Goal: Task Accomplishment & Management: Use online tool/utility

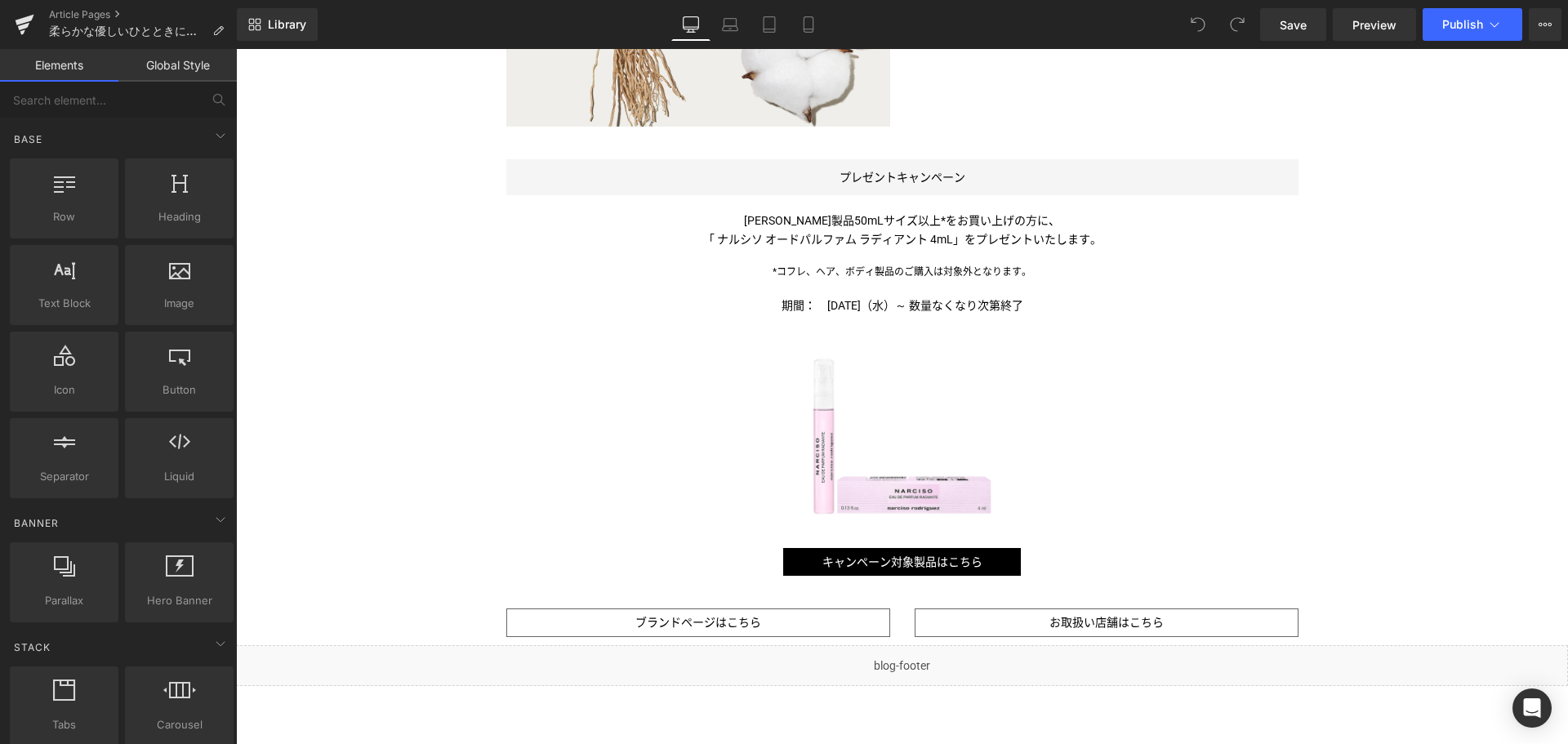
scroll to position [1167, 0]
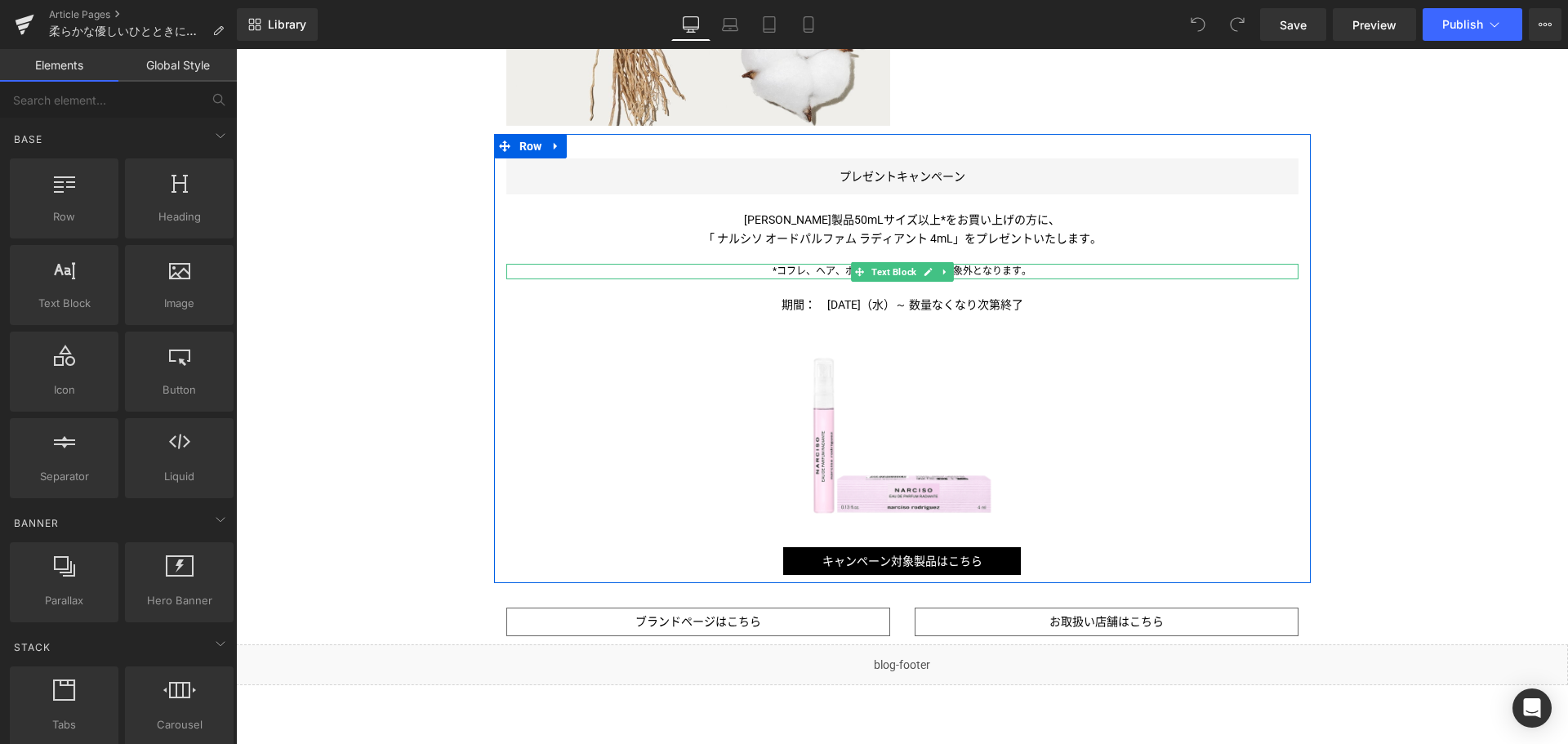
click at [842, 269] on span "*コフレ、ヘア、ボディ製品のご購入は対象外となります。" at bounding box center [902, 271] width 259 height 11
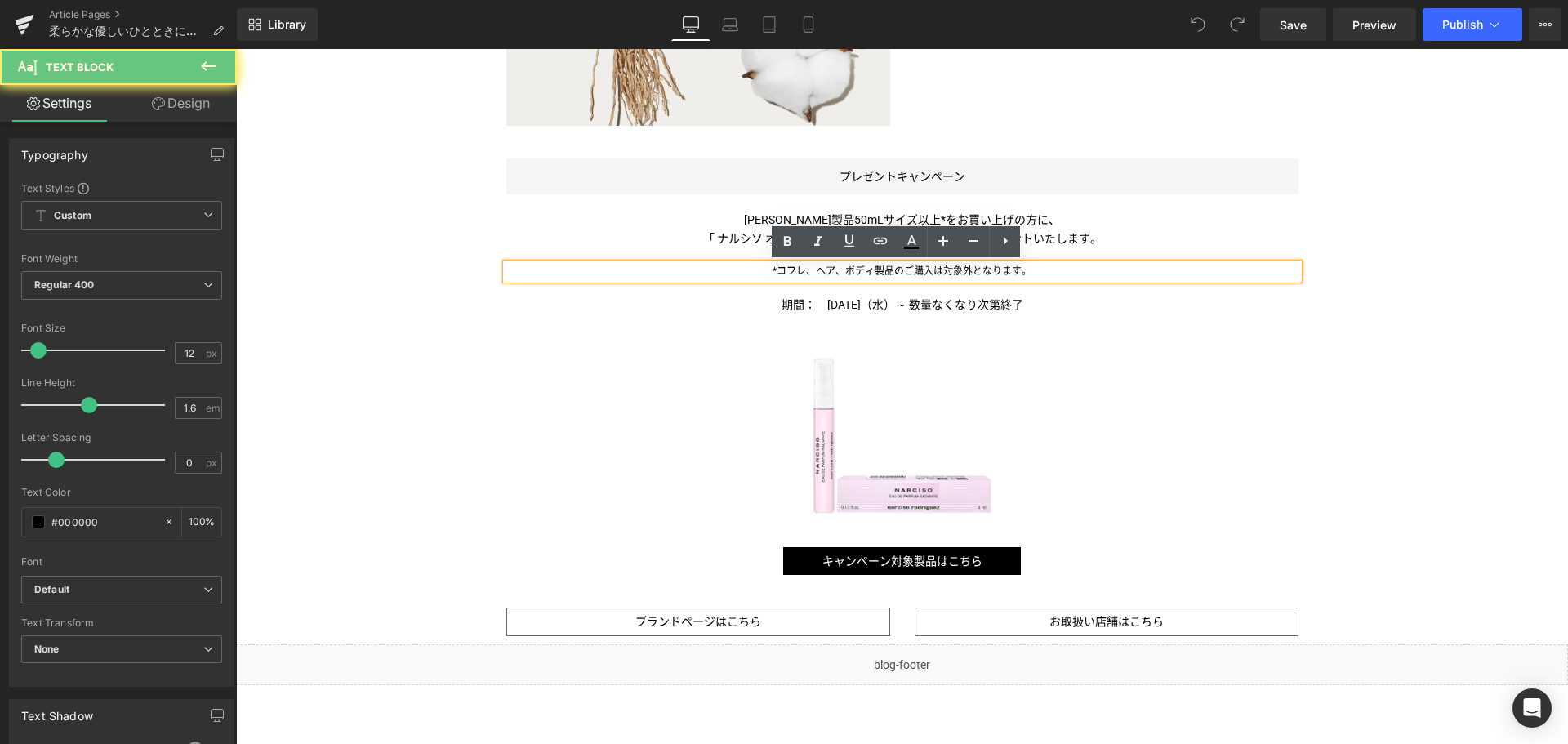
click at [842, 269] on span "*コフレ、ヘア、ボディ製品のご購入は対象外となります。" at bounding box center [902, 271] width 259 height 11
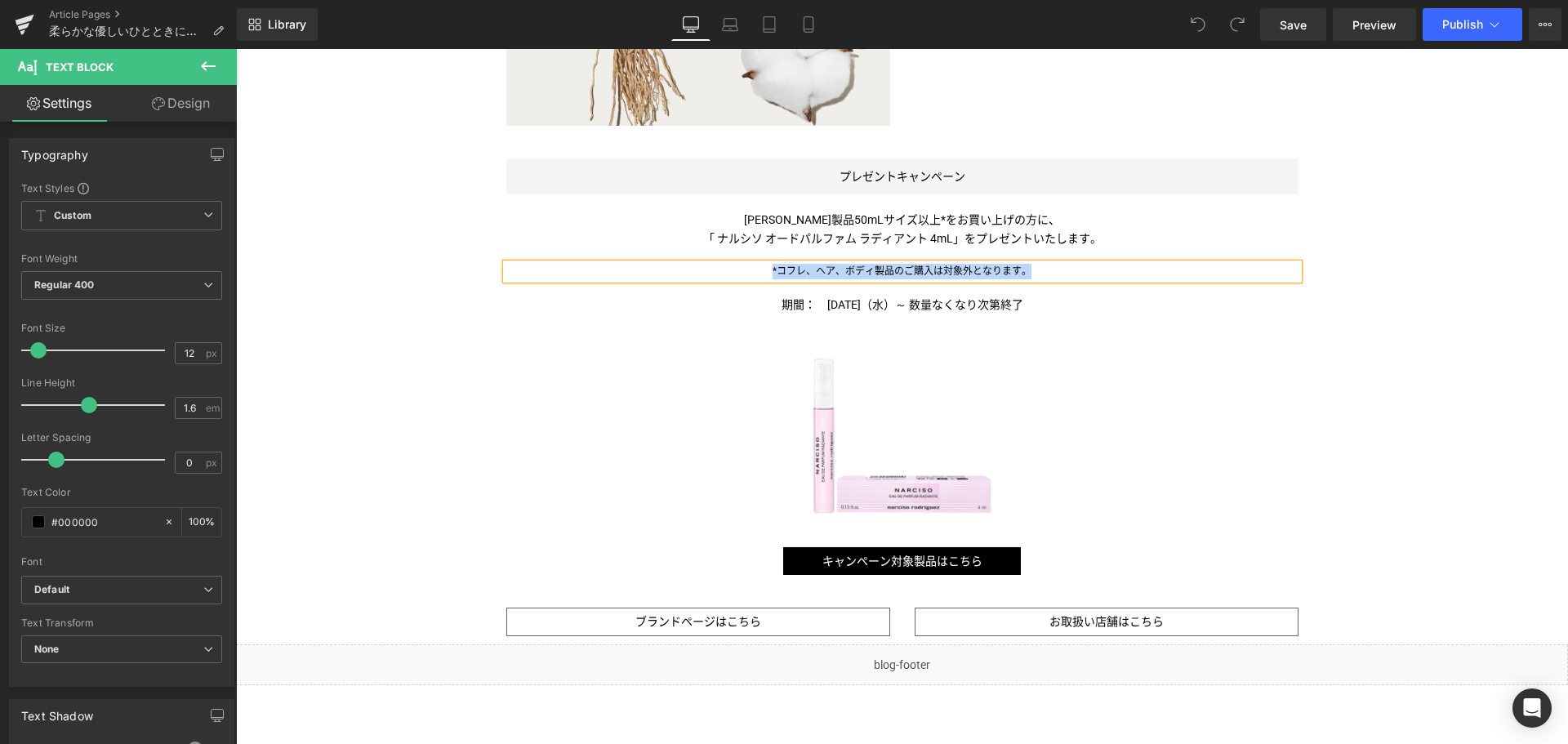
copy span "*コフレ、ヘア、ボディ製品のご購入は対象外となります。"
click at [890, 562] on span "Button" at bounding box center [902, 561] width 36 height 19
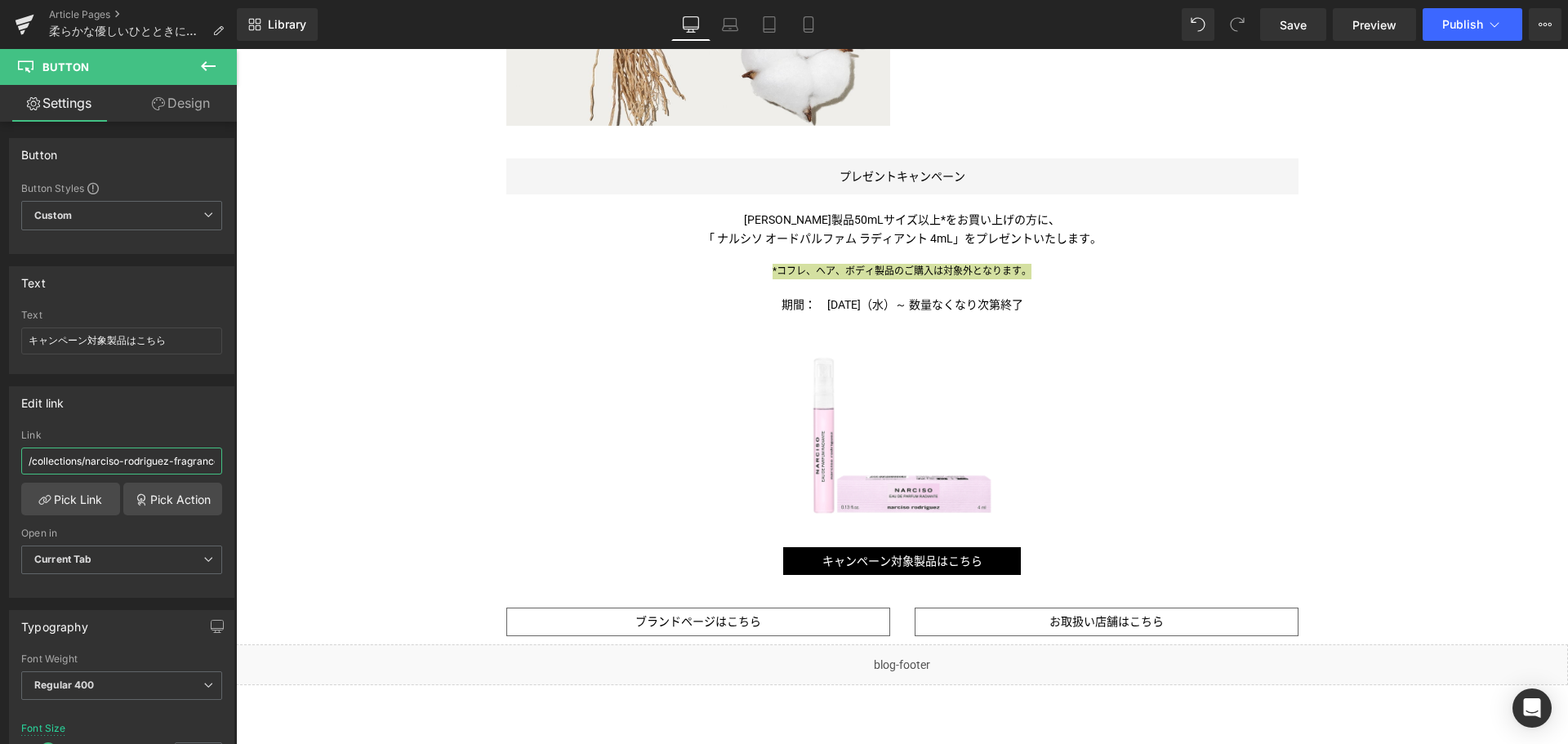
scroll to position [0, 10]
drag, startPoint x: 262, startPoint y: 509, endPoint x: 335, endPoint y: 478, distance: 79.3
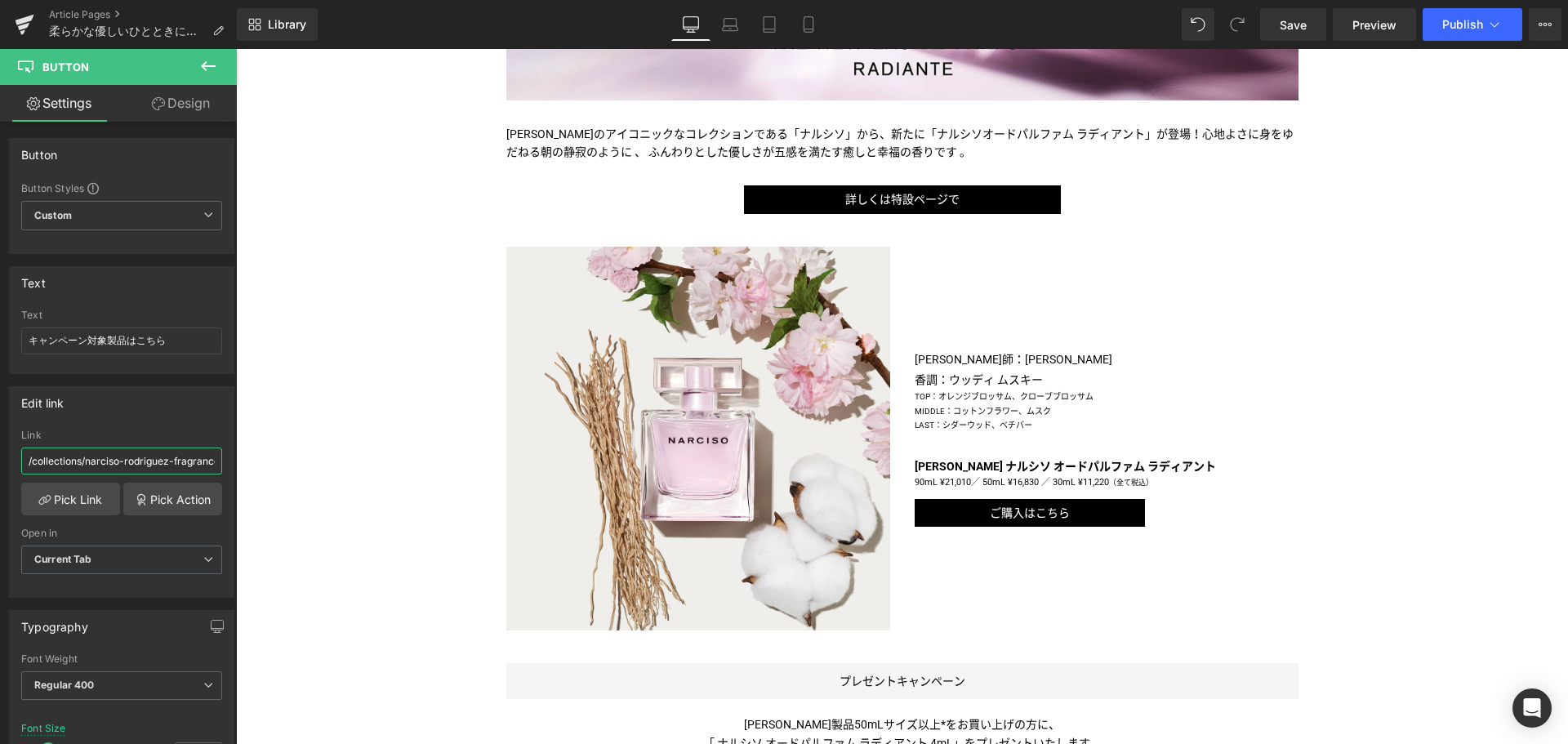
scroll to position [661, 0]
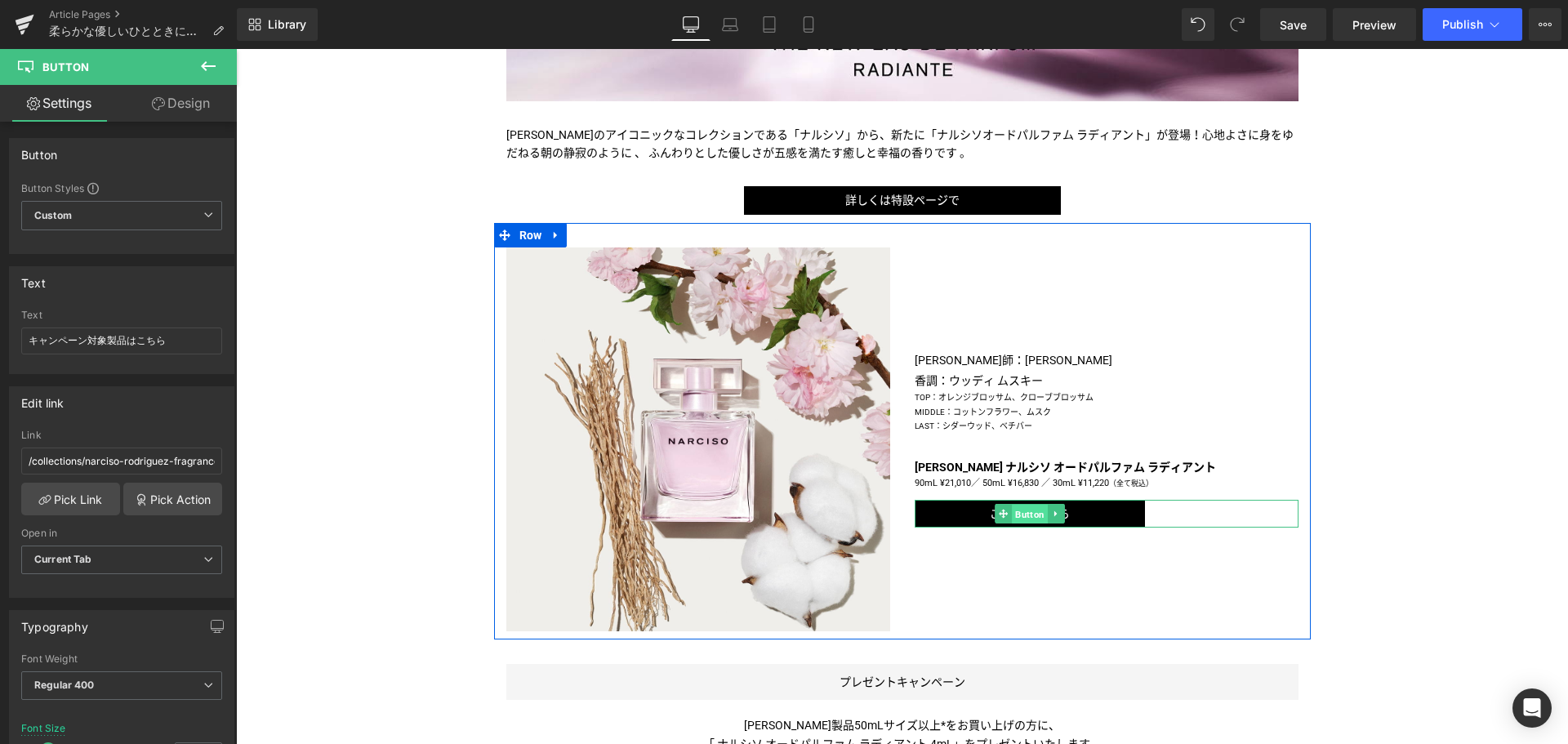
click at [1027, 512] on span "Button" at bounding box center [1029, 514] width 36 height 19
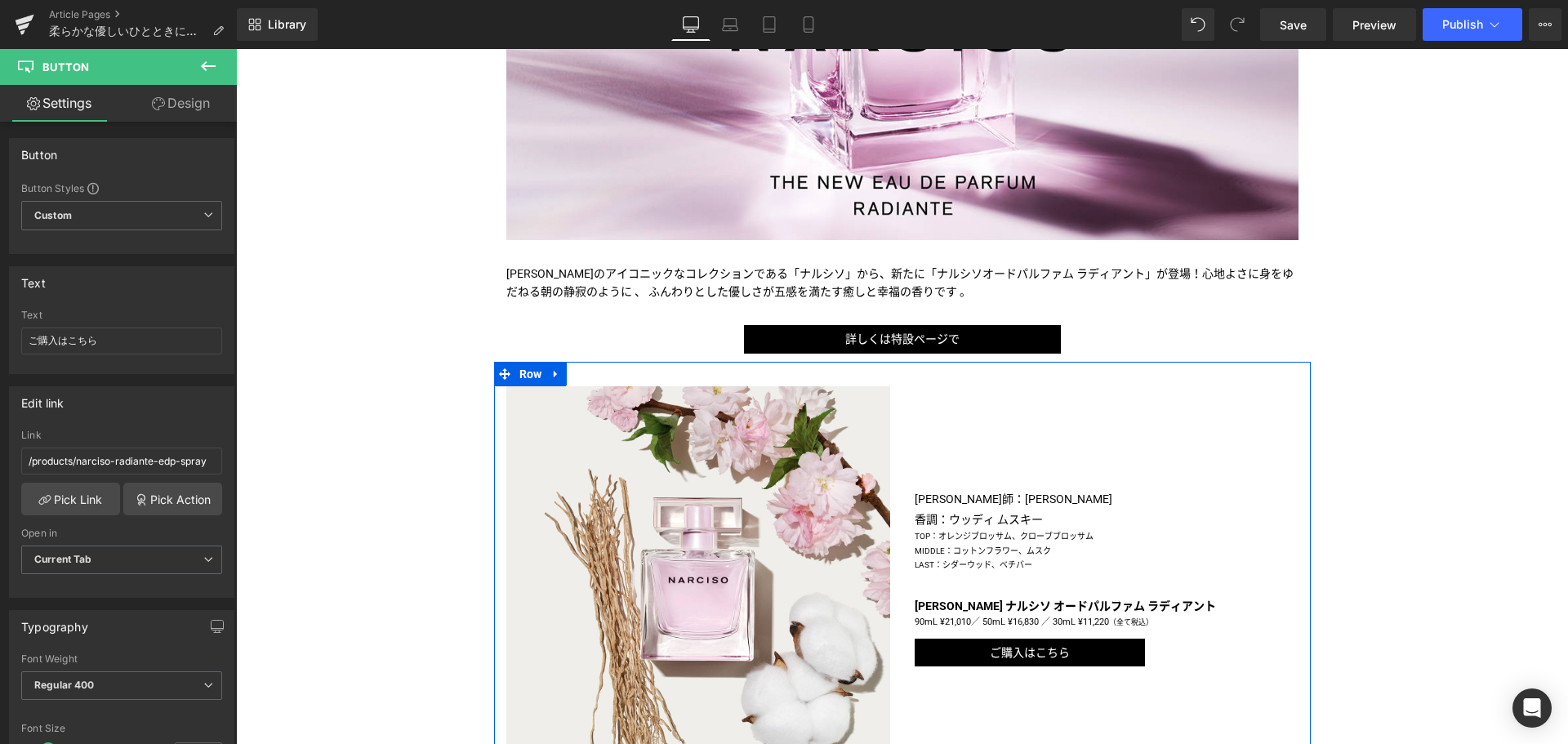
scroll to position [521, 0]
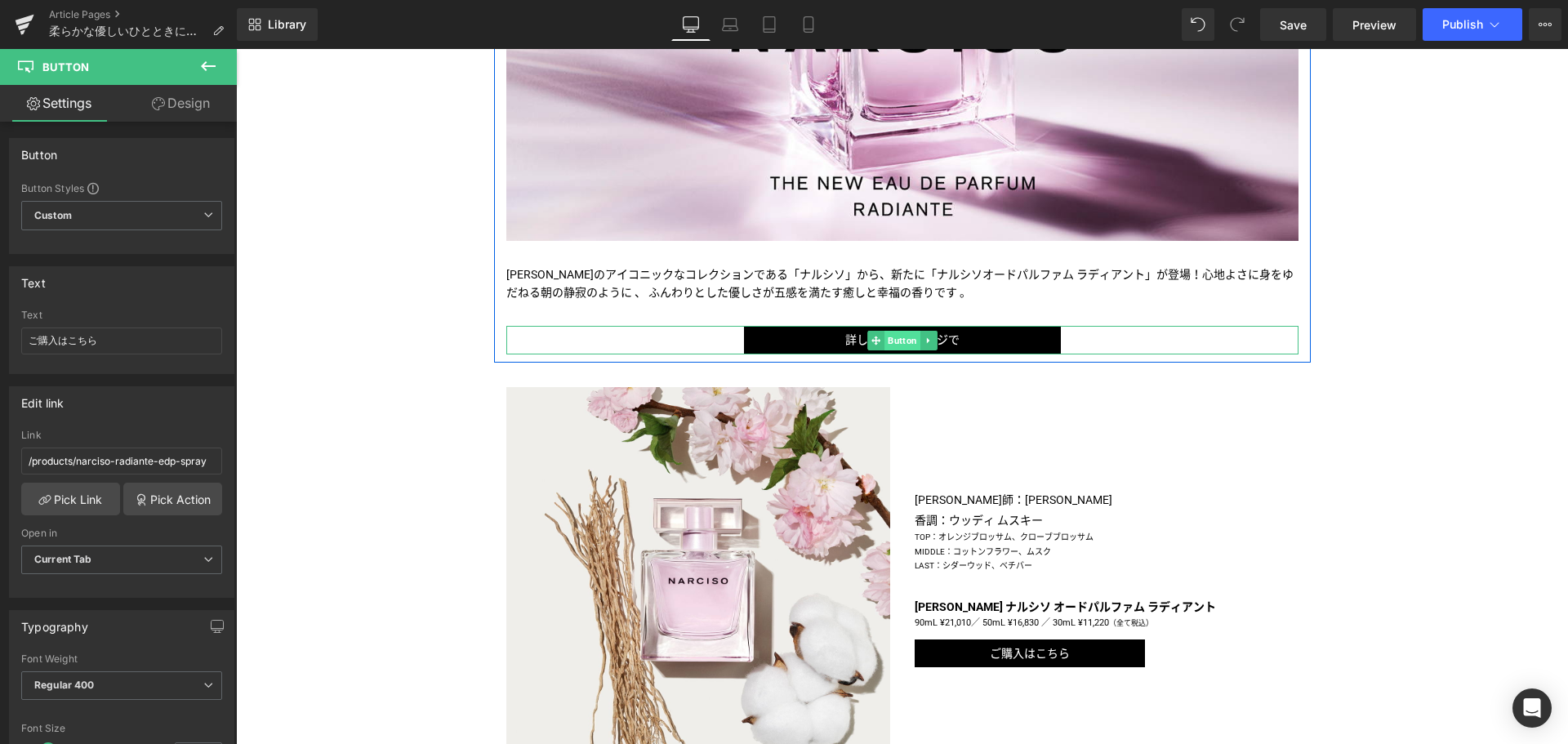
click at [899, 339] on span "Button" at bounding box center [902, 340] width 36 height 19
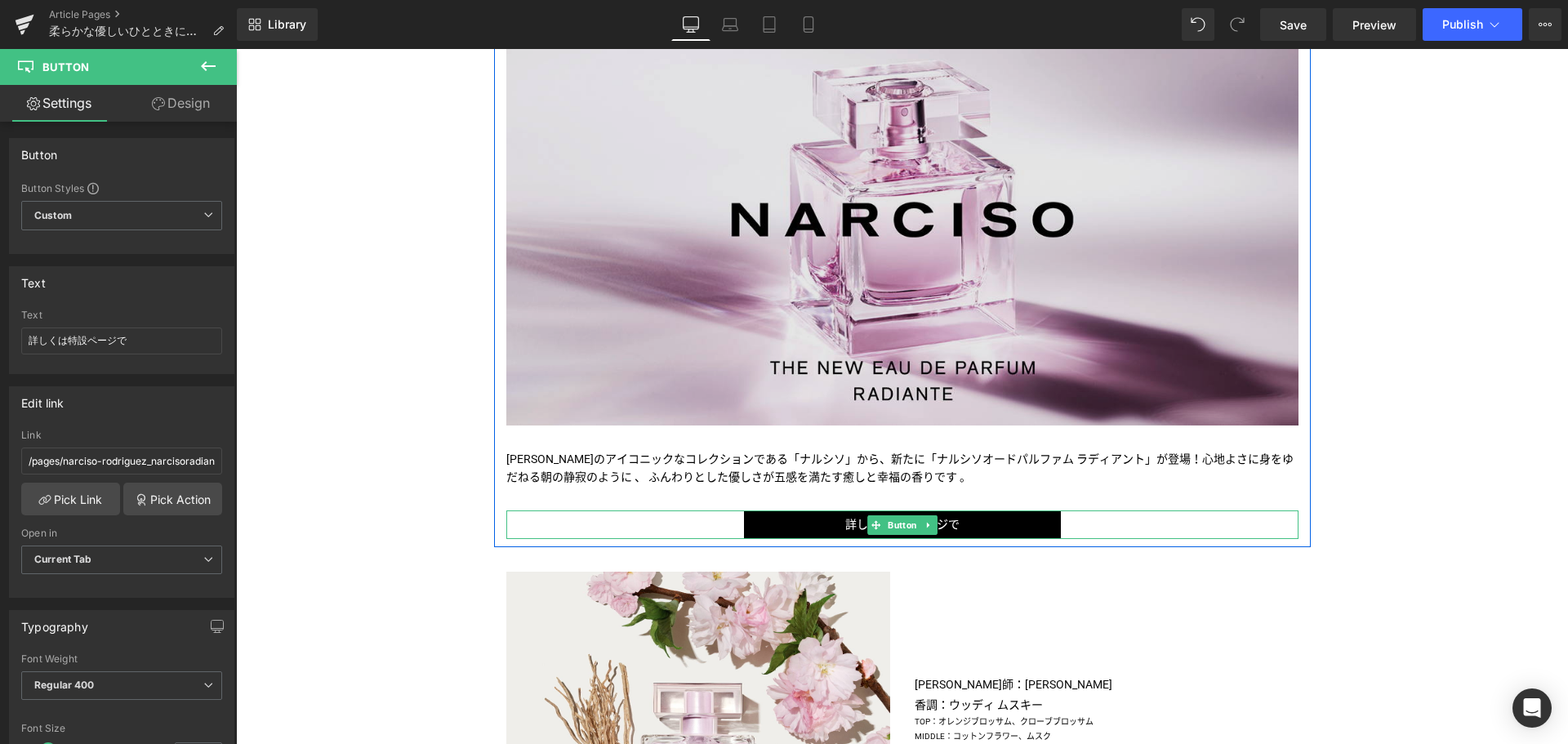
scroll to position [331, 0]
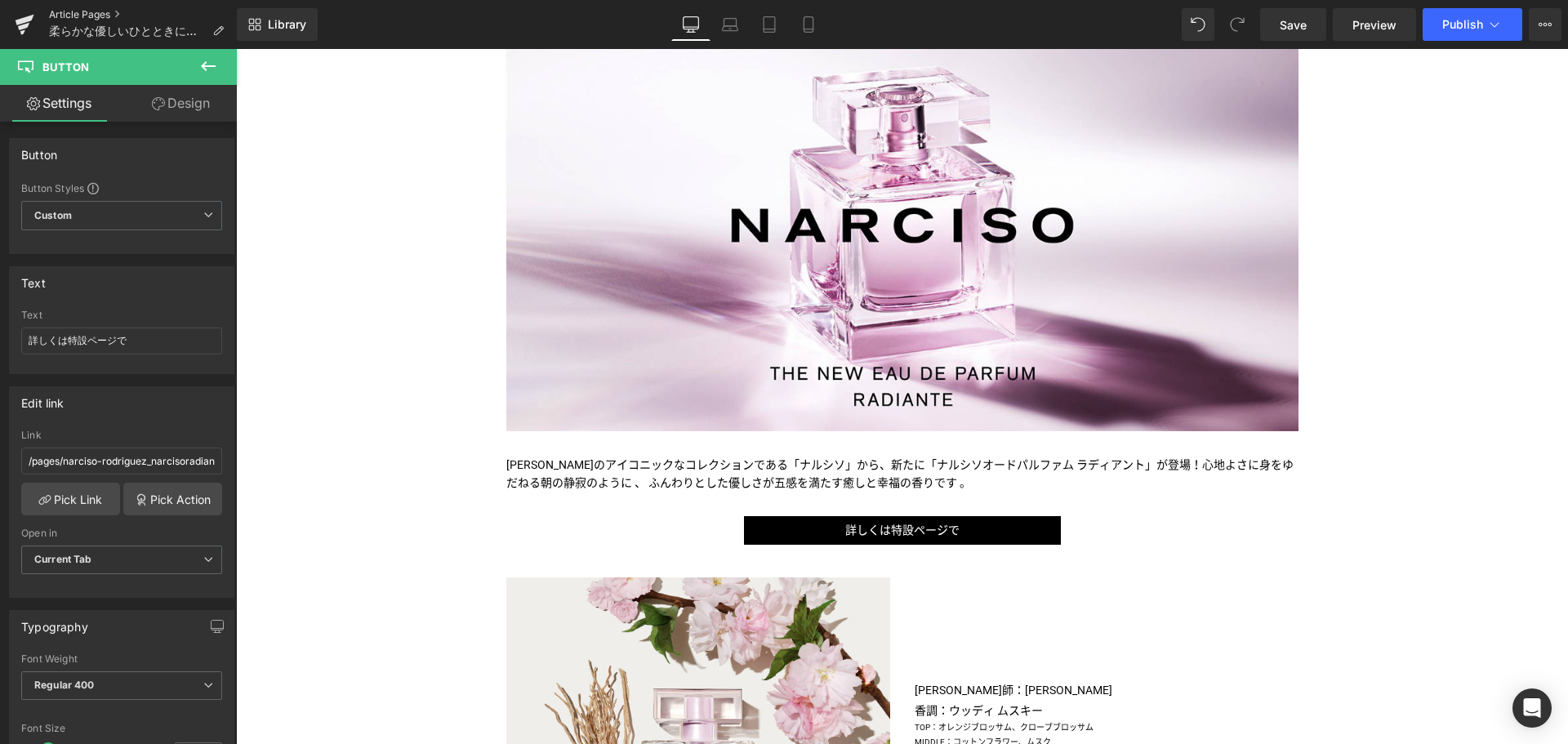
click at [100, 11] on link "Article Pages" at bounding box center [142, 15] width 188 height 13
drag, startPoint x: 1300, startPoint y: 19, endPoint x: 624, endPoint y: 18, distance: 676.0
click at [1300, 19] on span "Save" at bounding box center [1293, 25] width 27 height 17
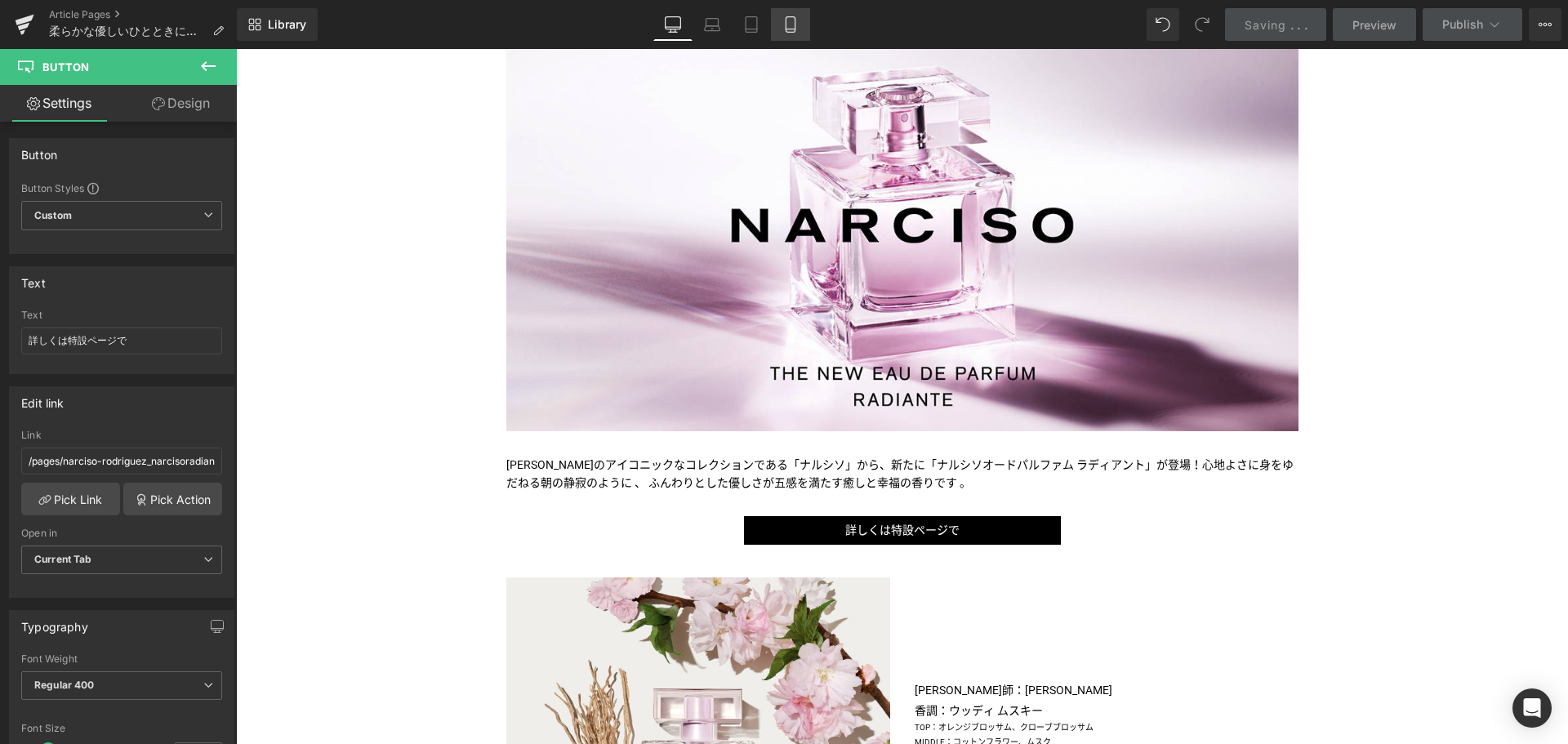
click at [786, 11] on link "Mobile" at bounding box center [790, 25] width 39 height 33
type input "100"
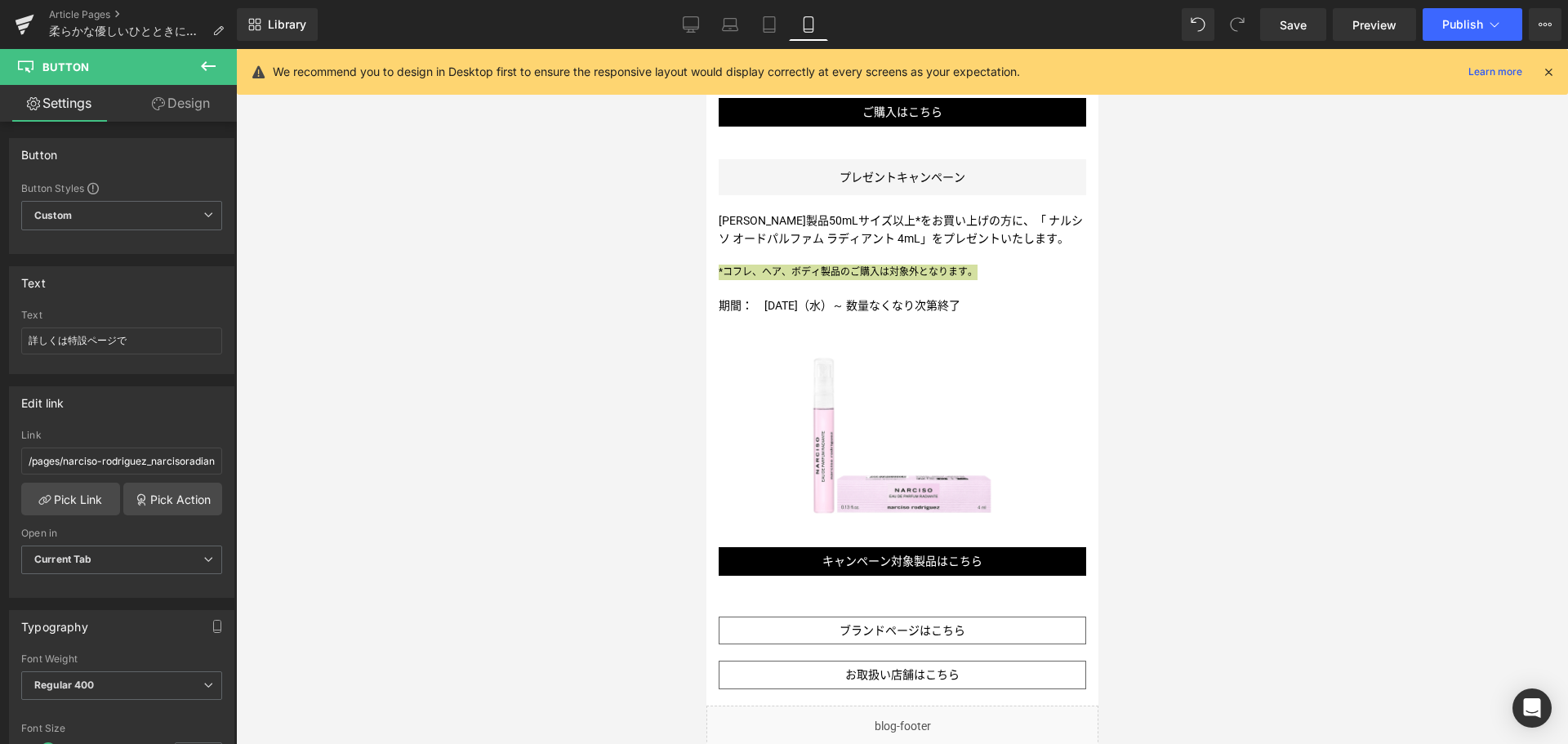
scroll to position [1337, 0]
click at [86, 14] on link "Article Pages" at bounding box center [142, 15] width 188 height 13
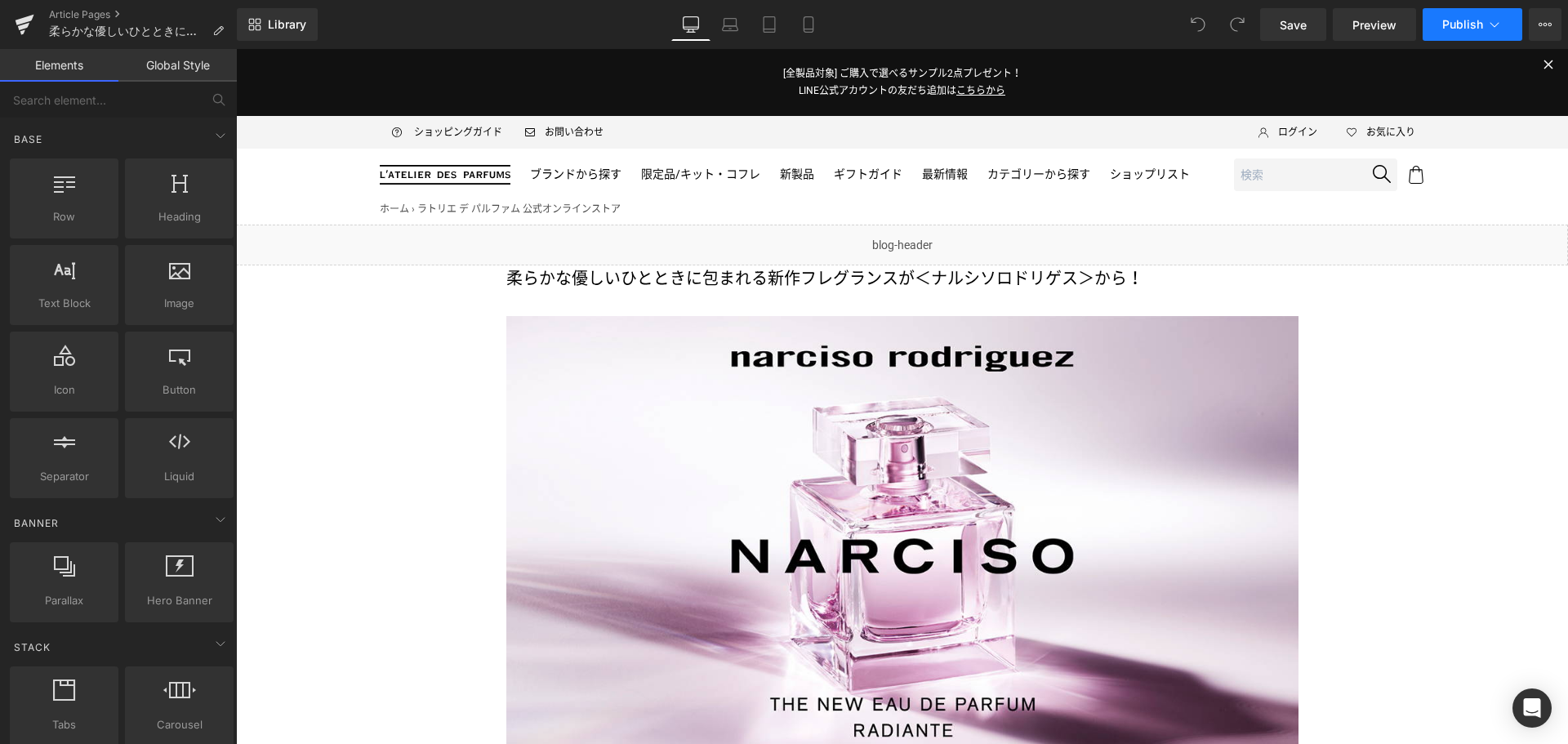
click at [1466, 27] on span "Publish" at bounding box center [1463, 25] width 41 height 13
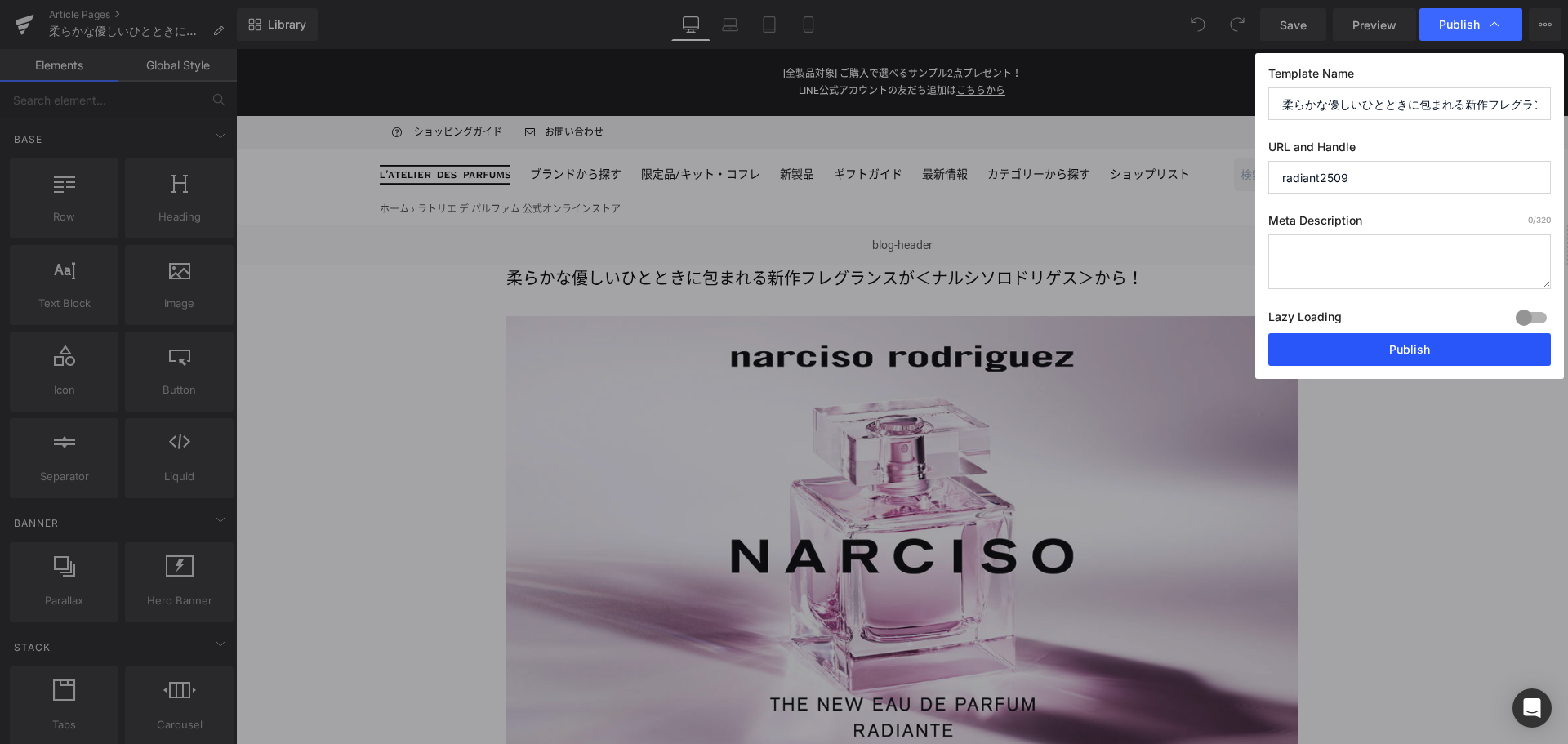
click at [1440, 346] on button "Publish" at bounding box center [1409, 350] width 282 height 33
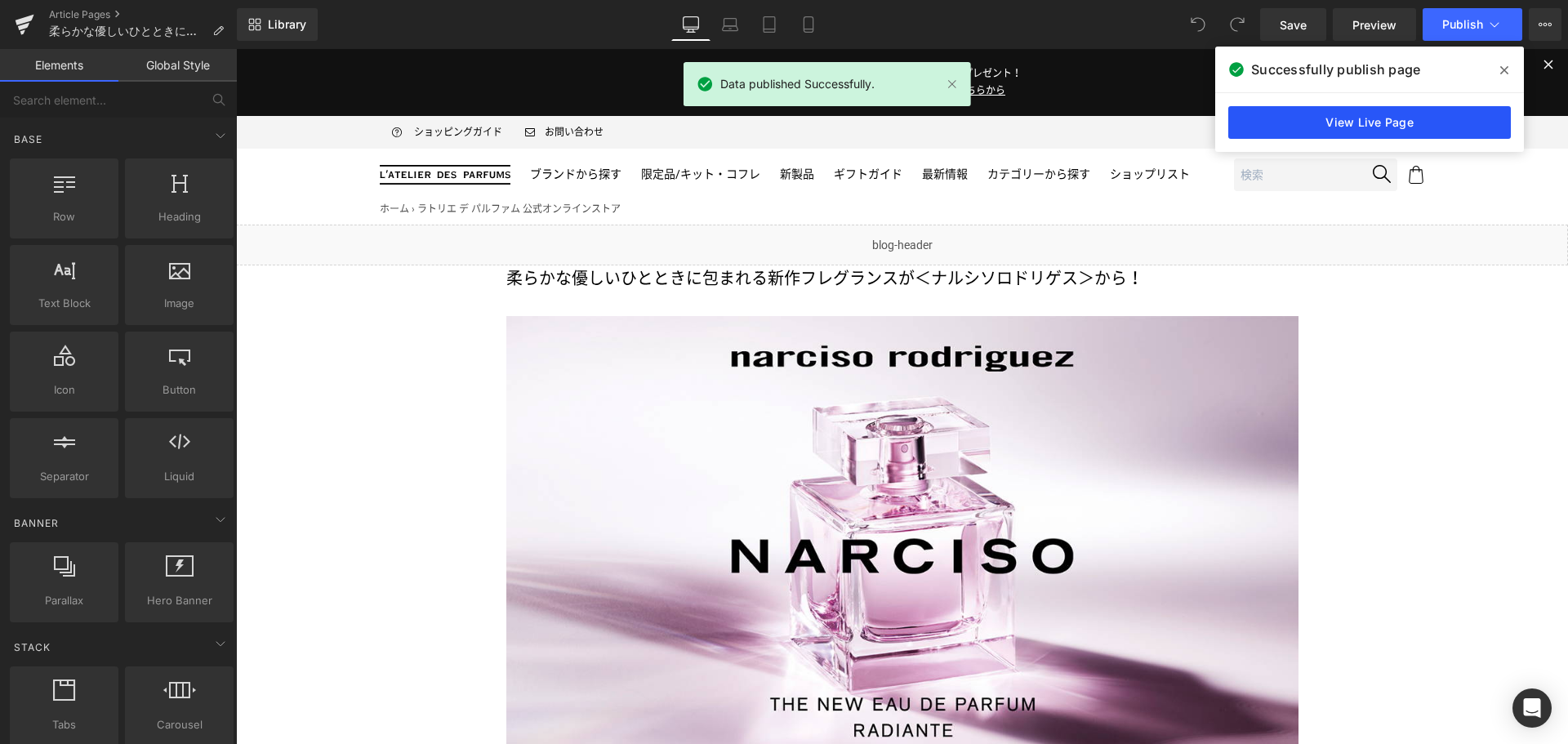
click at [1344, 122] on link "View Live Page" at bounding box center [1370, 123] width 282 height 33
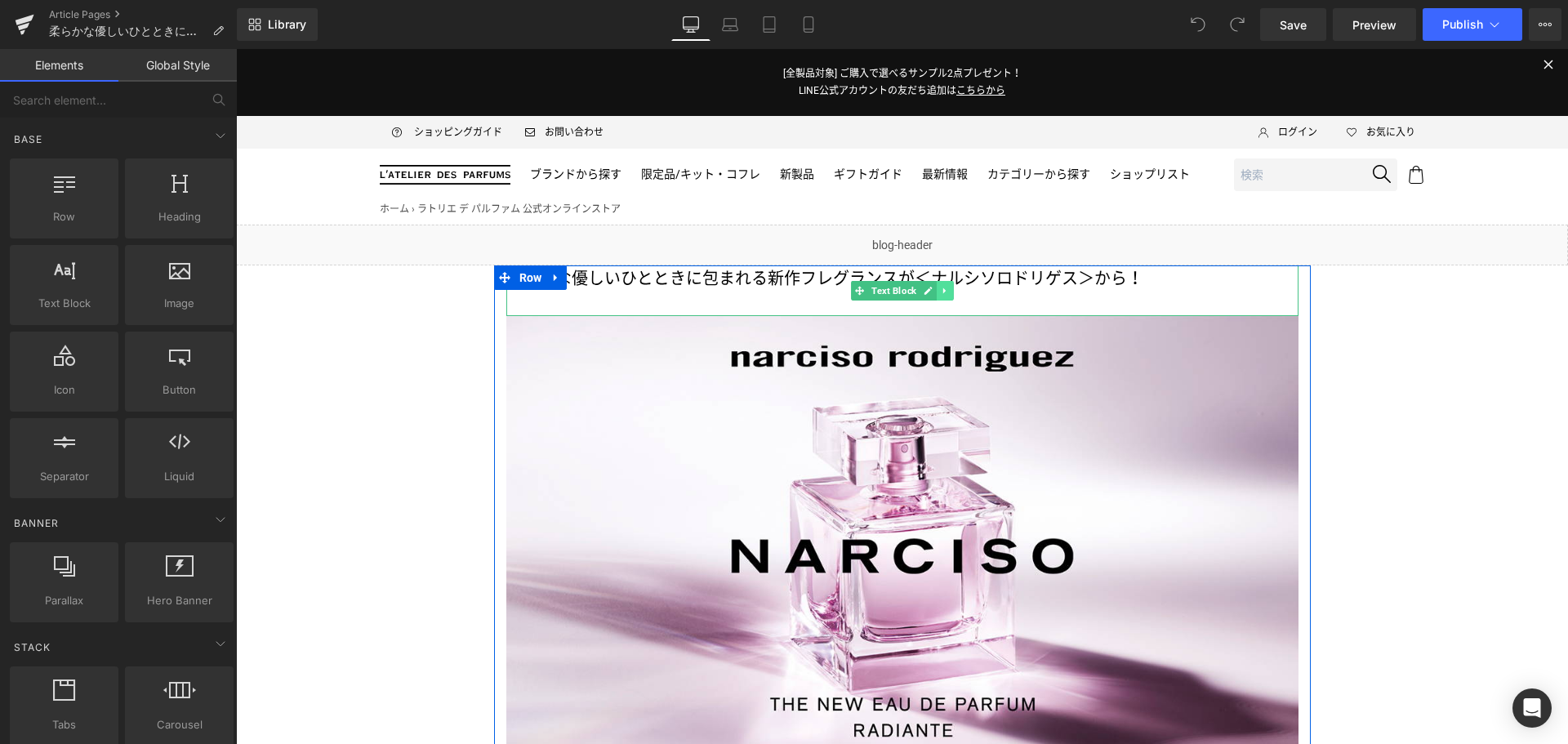
click at [943, 291] on icon at bounding box center [944, 291] width 3 height 6
click at [949, 291] on icon at bounding box center [954, 291] width 9 height 9
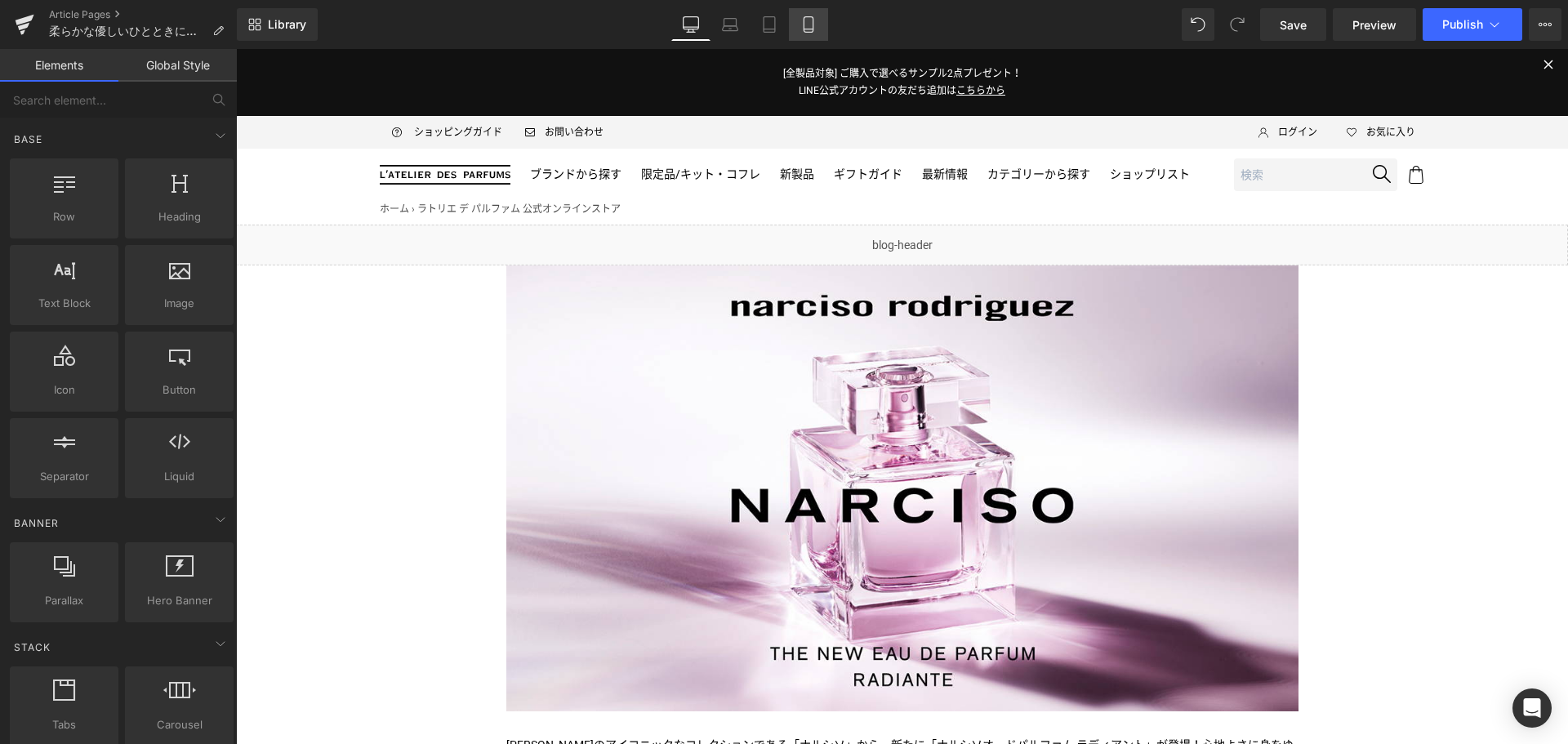
click at [817, 19] on icon at bounding box center [809, 25] width 17 height 17
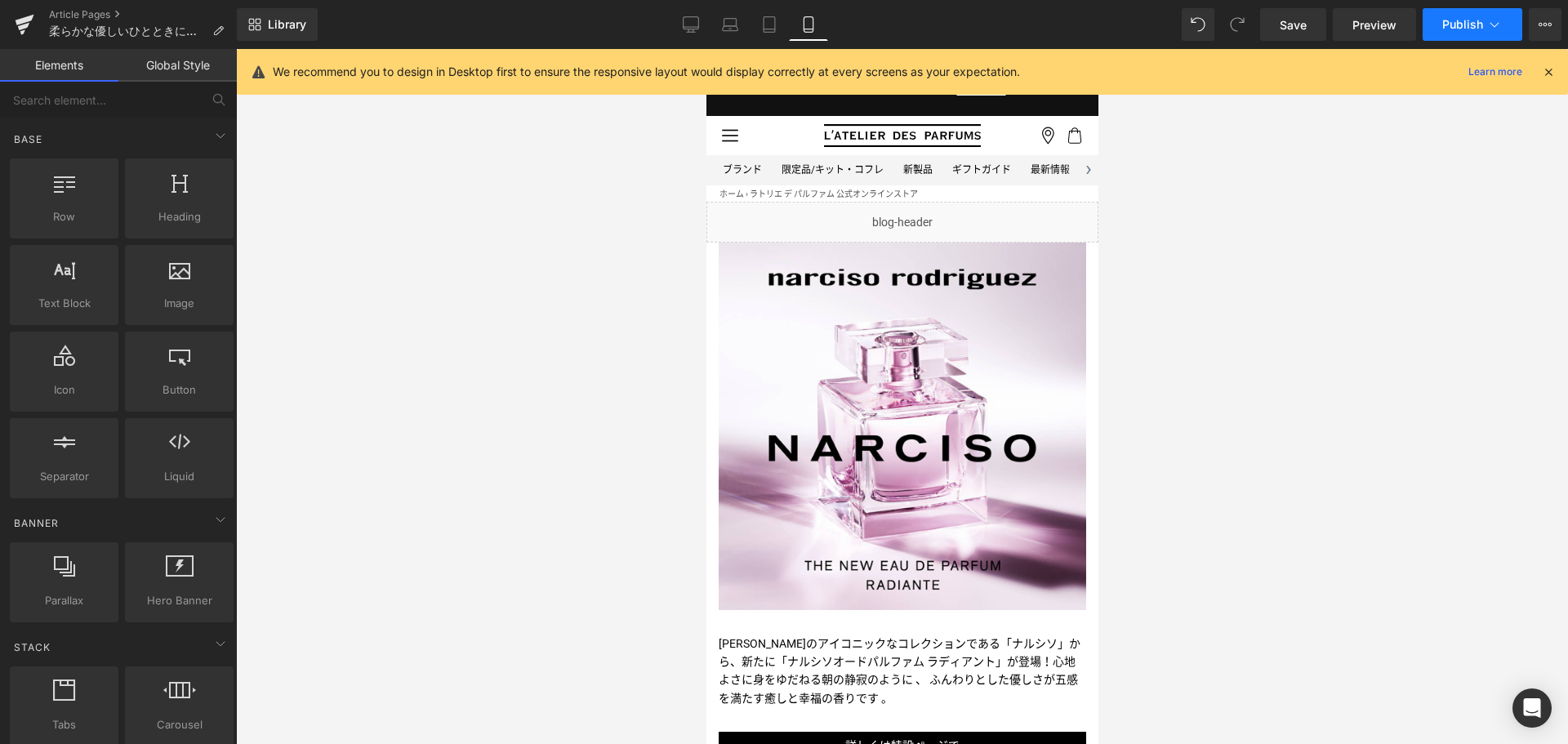
click at [1465, 39] on button "Publish" at bounding box center [1472, 25] width 100 height 33
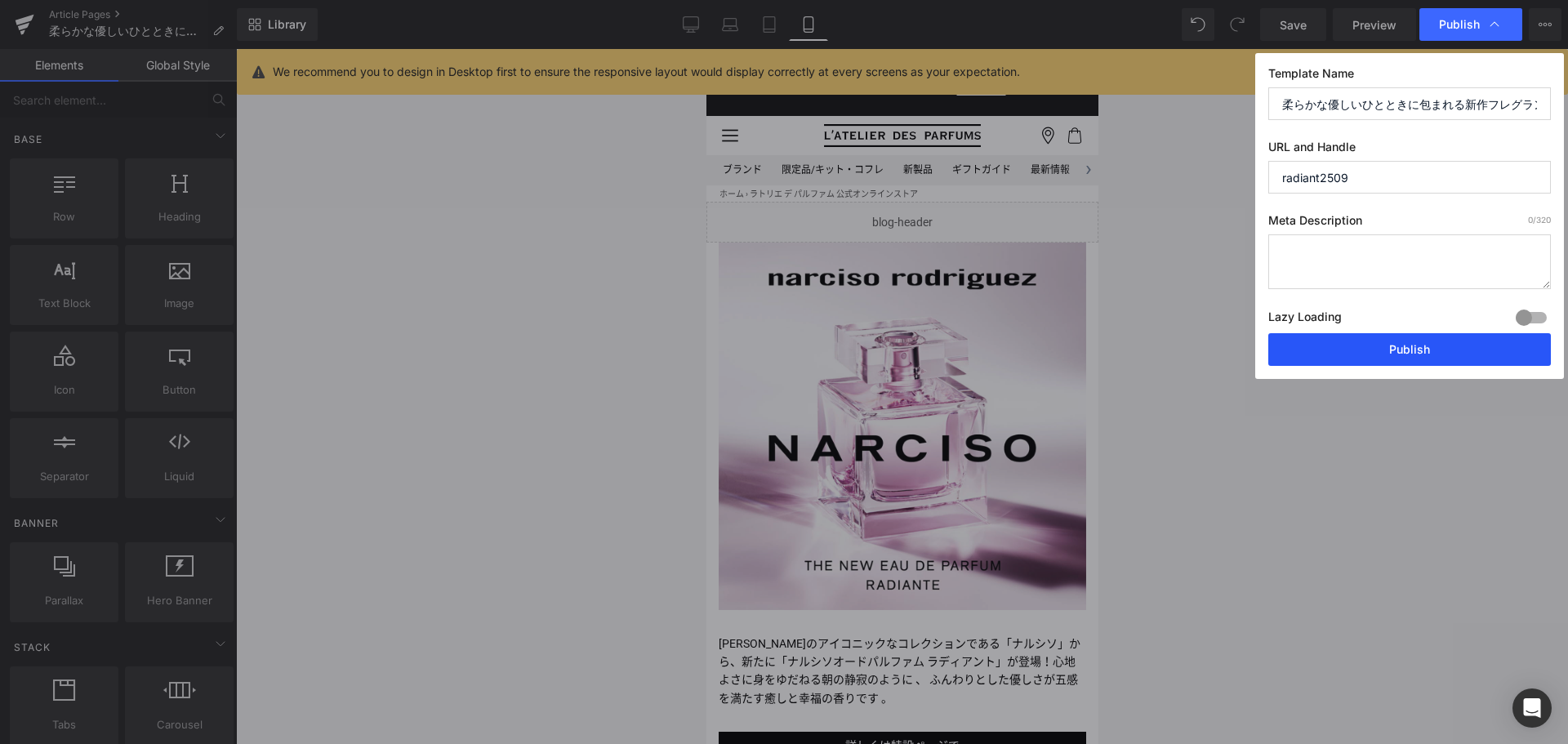
click at [1439, 358] on button "Publish" at bounding box center [1409, 350] width 282 height 33
